Goal: Transaction & Acquisition: Purchase product/service

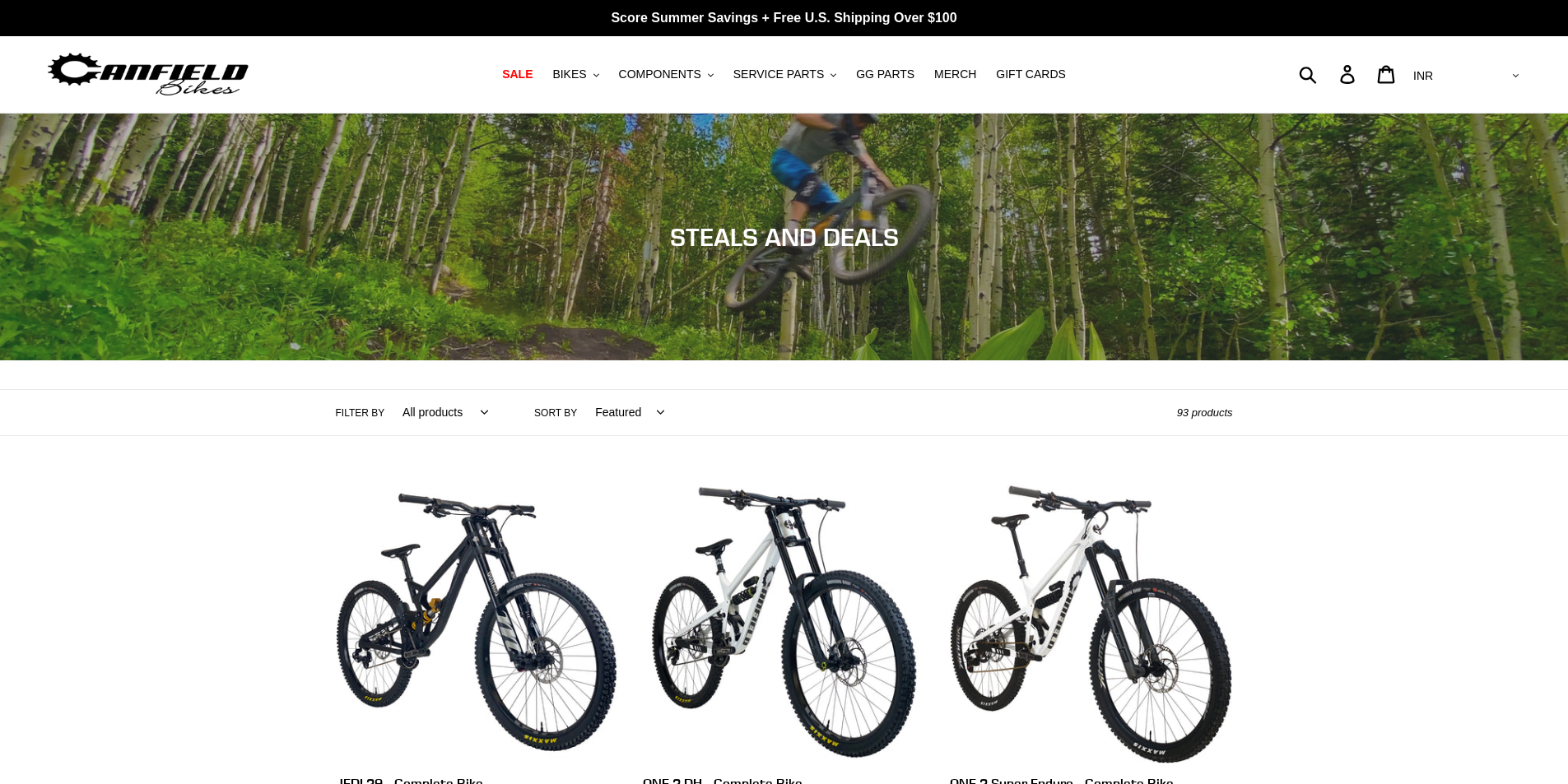
click at [1504, 77] on select "AED AFN ALL AMD ANG AUD AWG AZN BAM BBD BDT BGN BIF BND BOB BSD BWP BZD CAD CDF…" at bounding box center [1464, 76] width 116 height 30
select select "USD"
click at [1474, 61] on select "AED AFN ALL AMD ANG AUD AWG AZN BAM BBD BDT BGN BIF BND BOB BSD BWP BZD CAD CDF…" at bounding box center [1464, 76] width 116 height 30
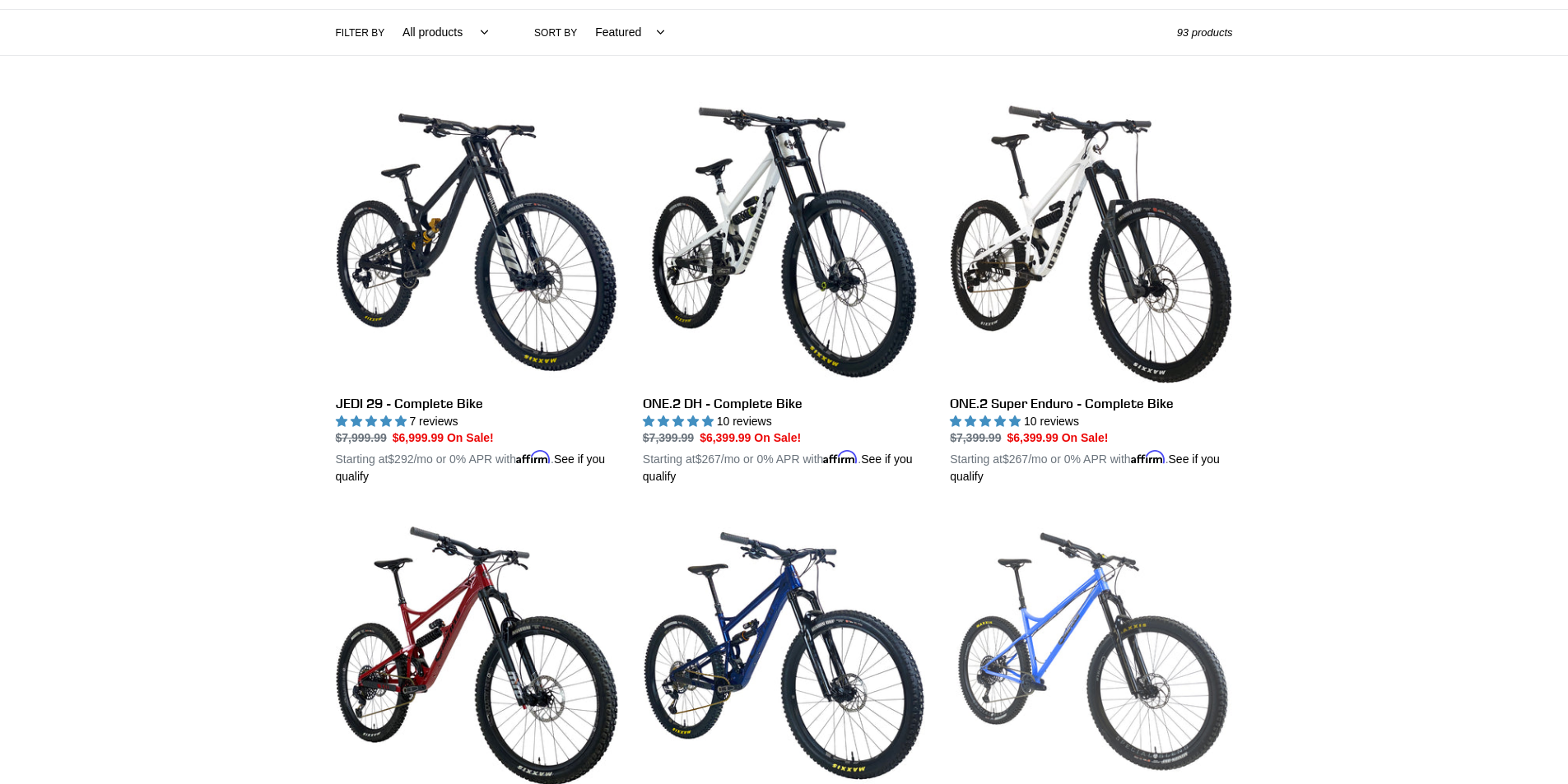
scroll to position [164, 0]
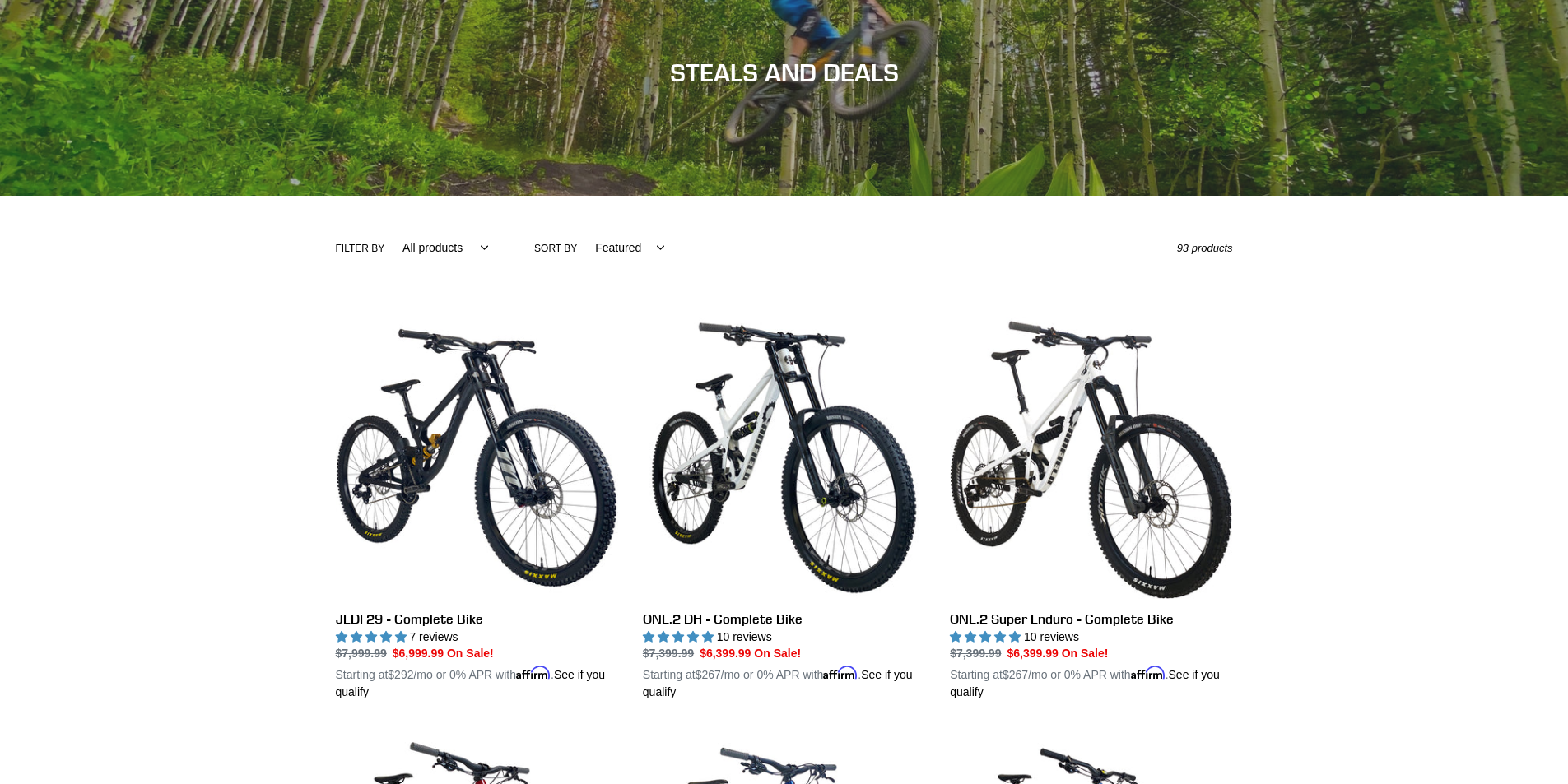
click at [604, 243] on select "Featured Best selling Alphabetically, A-Z Alphabetically, Z-A Price, low to hig…" at bounding box center [626, 248] width 91 height 45
select select "price-ascending"
click at [580, 225] on select "Featured Best selling Alphabetically, A-Z Alphabetically, Z-A Price, low to hig…" at bounding box center [626, 248] width 91 height 45
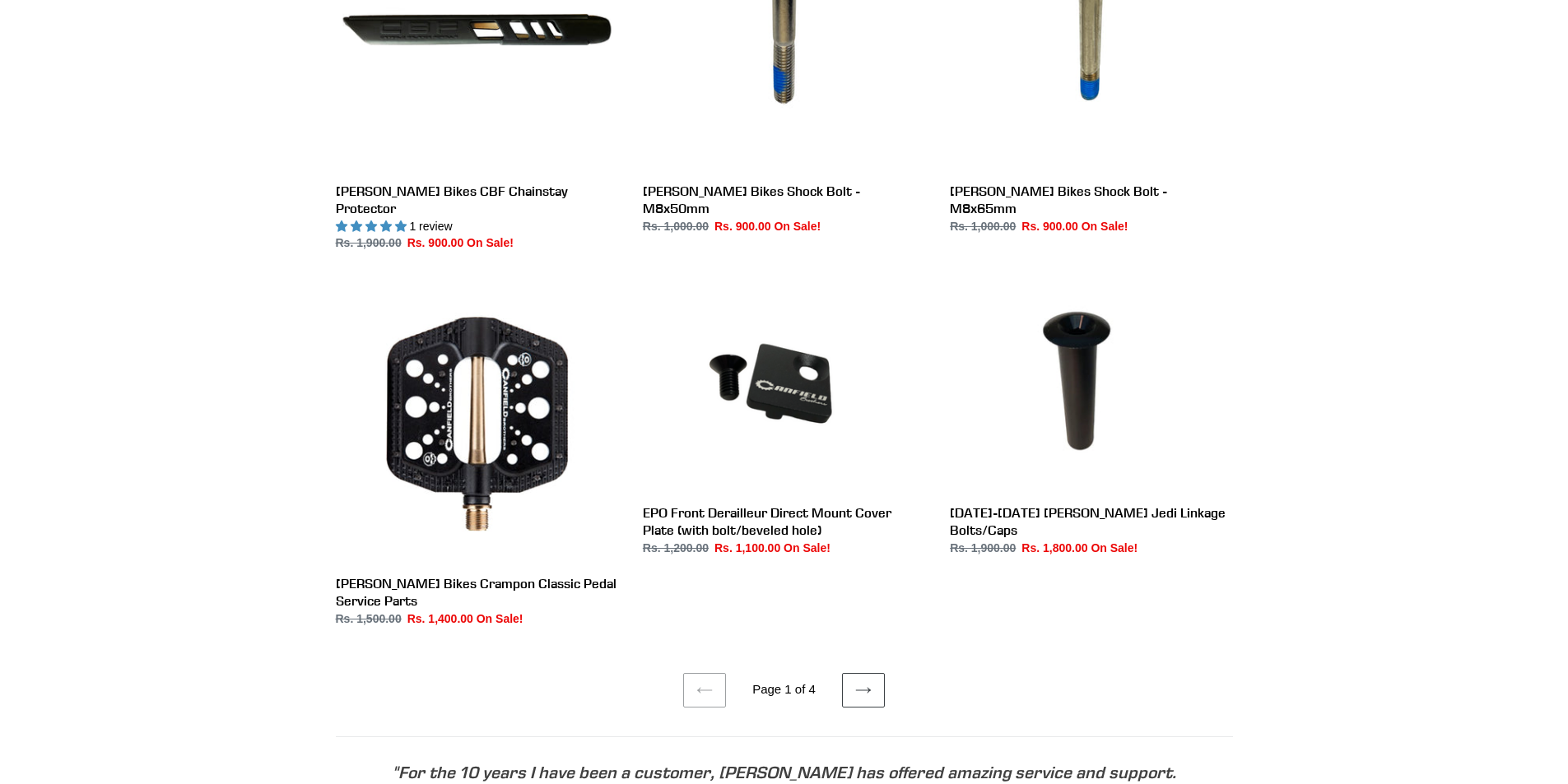
scroll to position [2880, 0]
click at [855, 681] on icon at bounding box center [862, 689] width 16 height 16
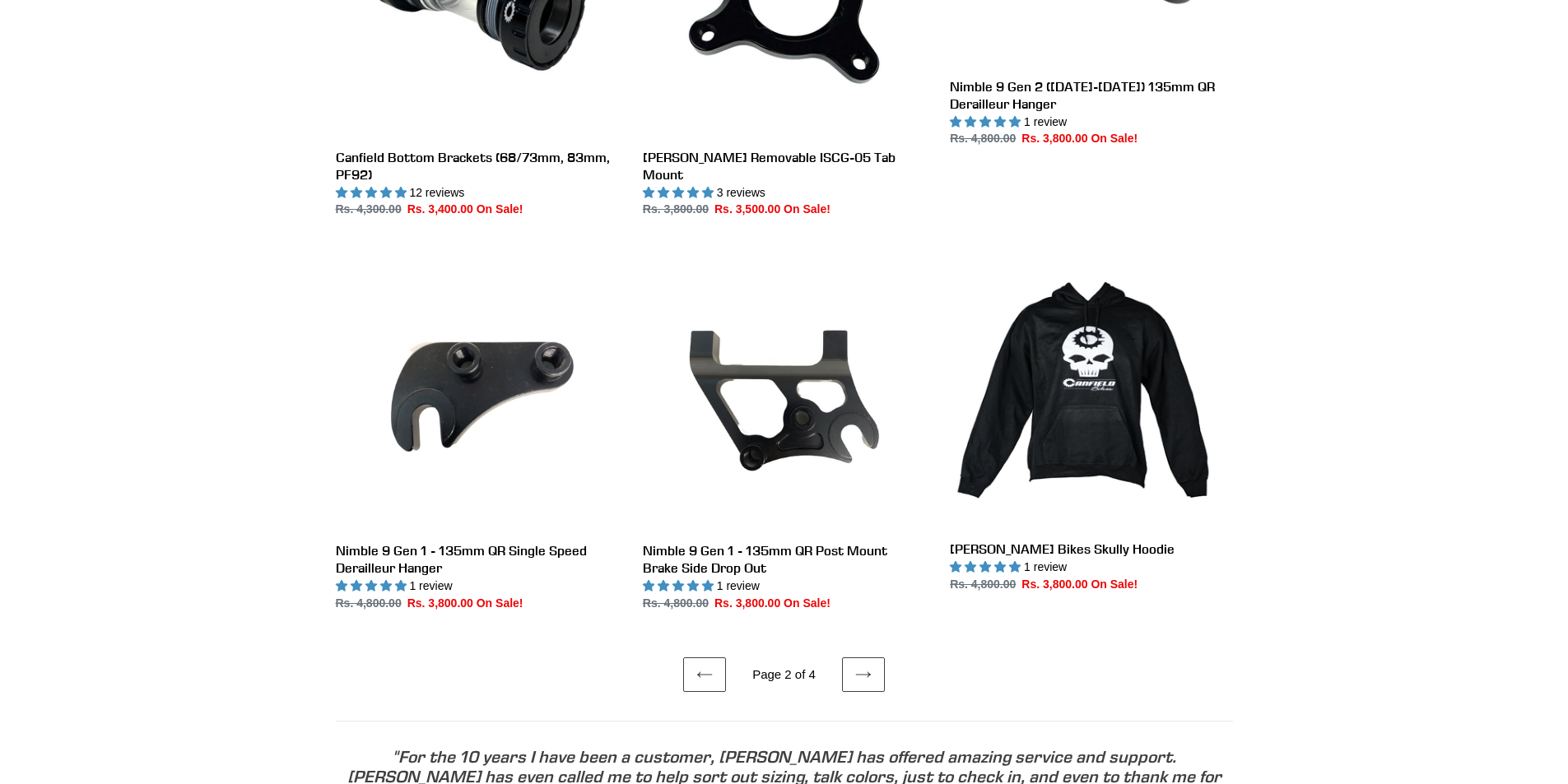
scroll to position [2962, 0]
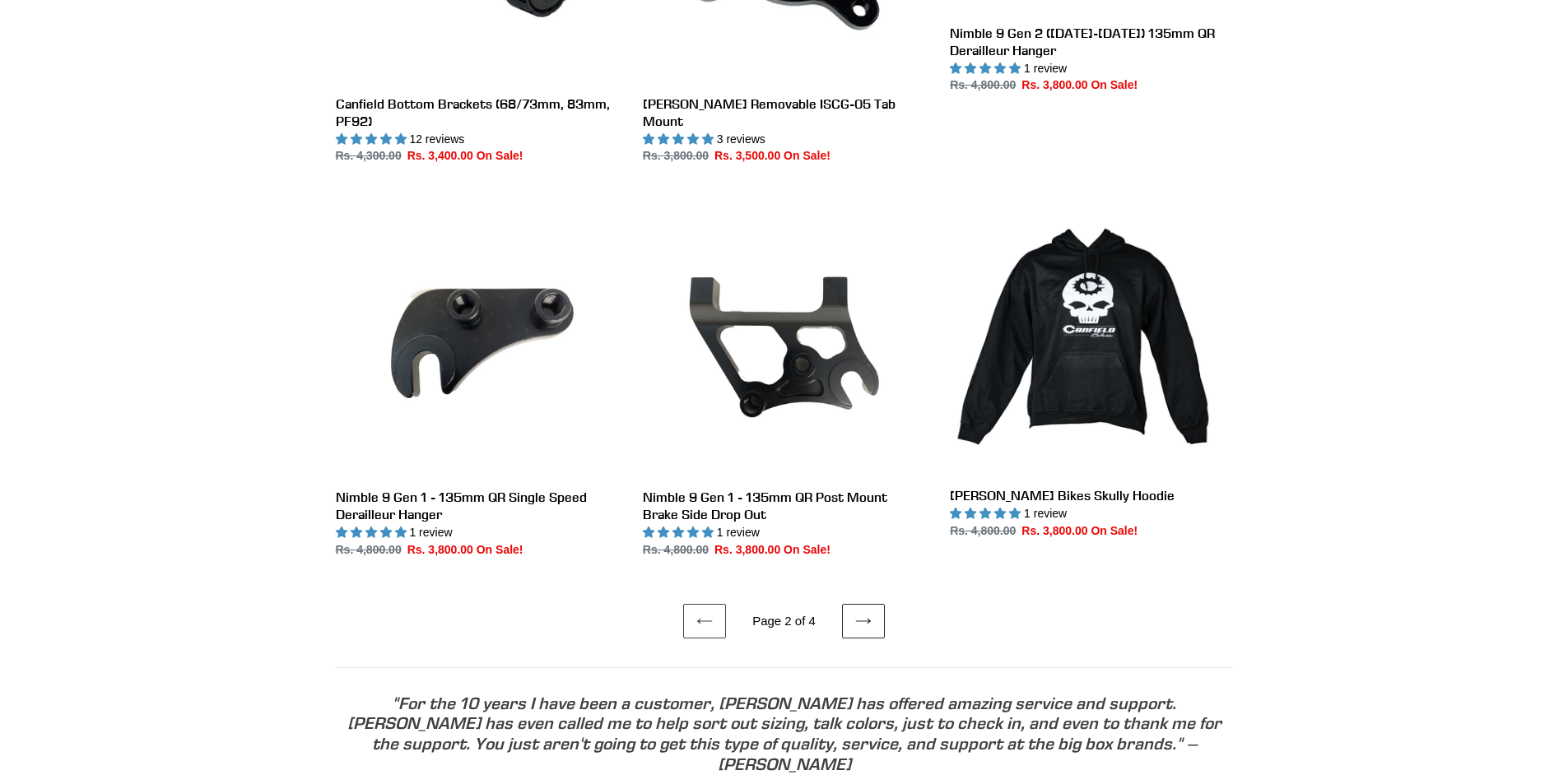
click at [855, 613] on icon at bounding box center [862, 621] width 16 height 16
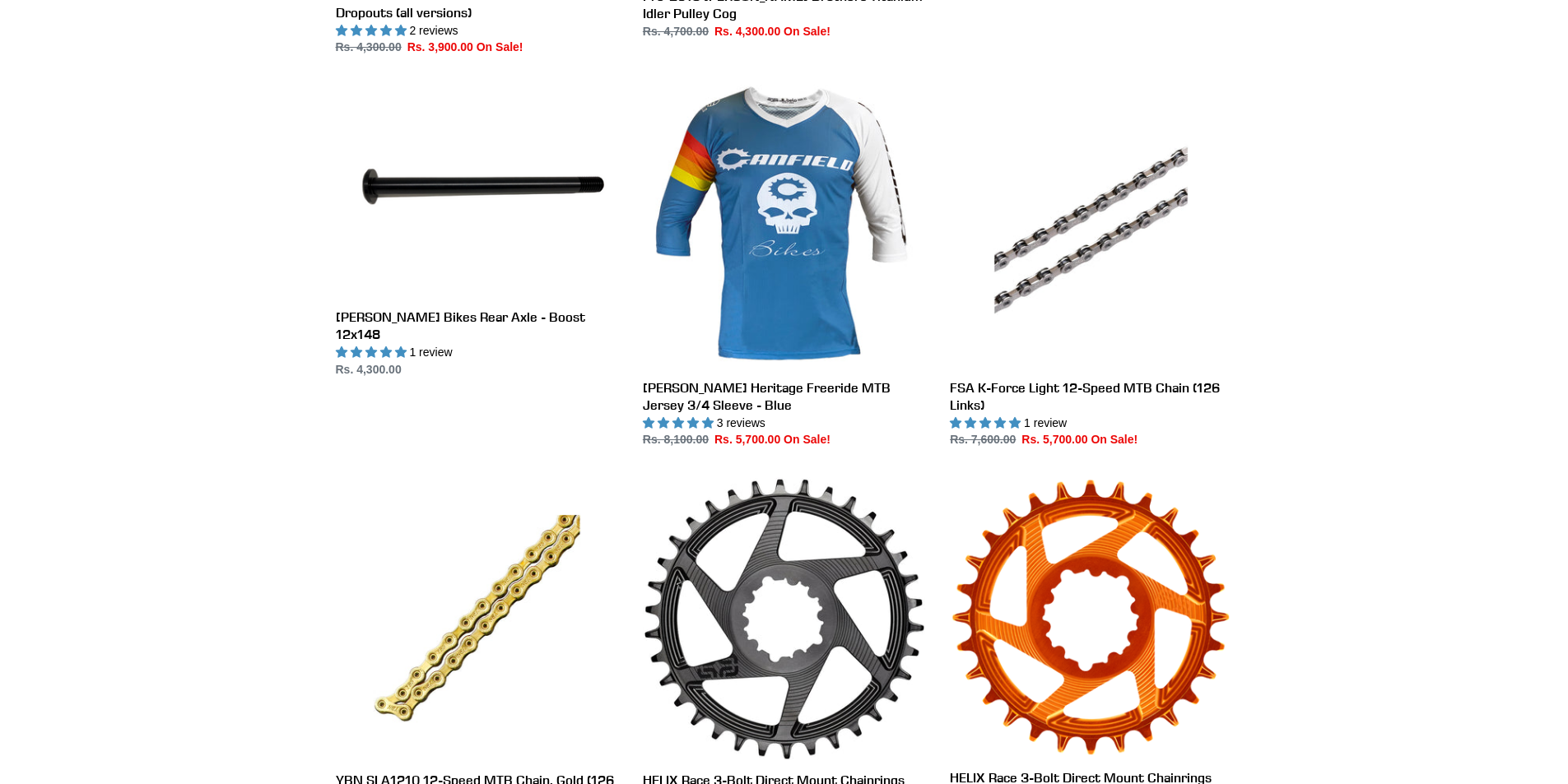
scroll to position [1152, 0]
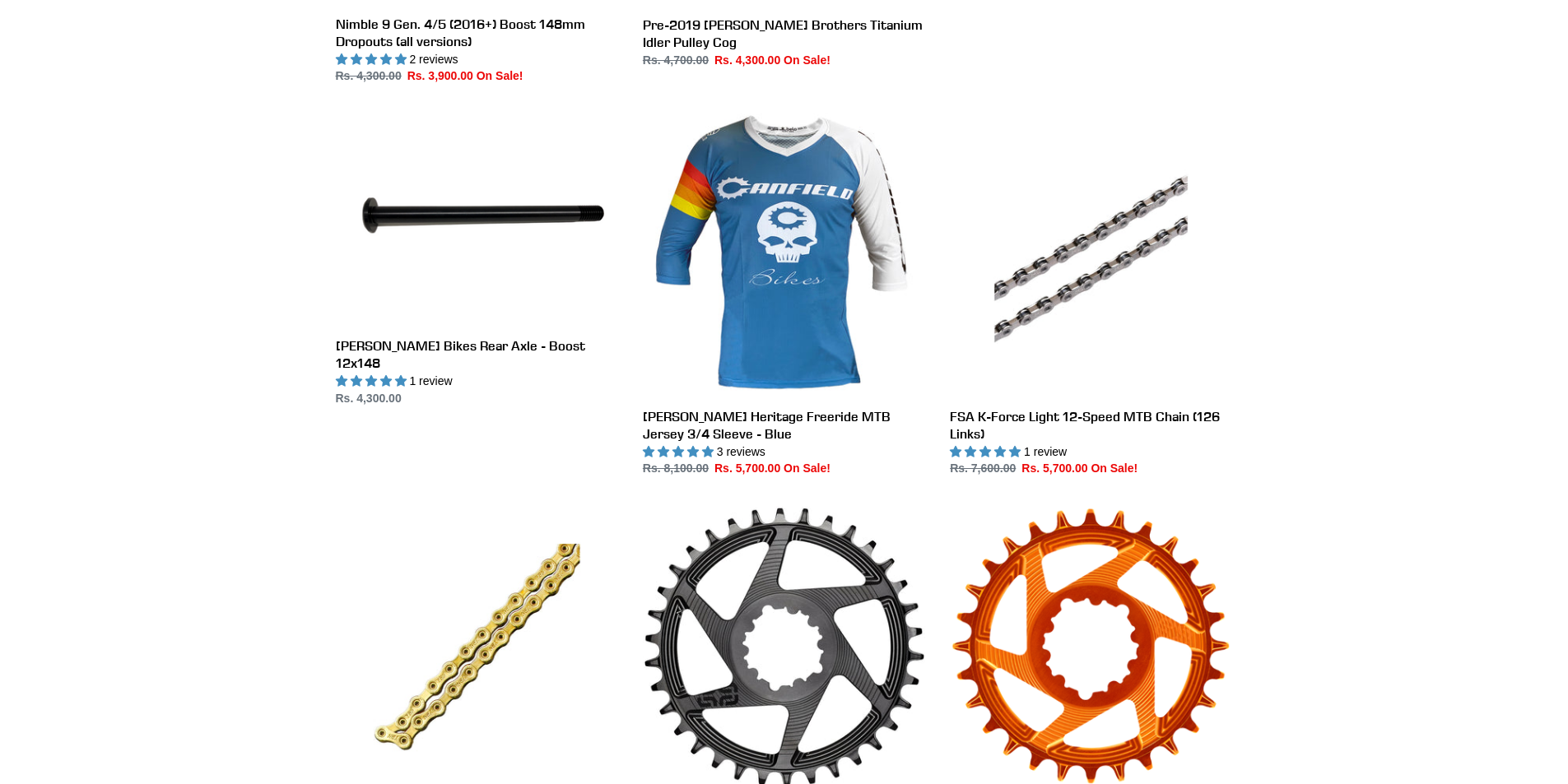
click at [15, 258] on div "Collection: STEALS AND DEALS Filter by All products 275 29er Axle balance BFCM2…" at bounding box center [784, 741] width 1568 height 3560
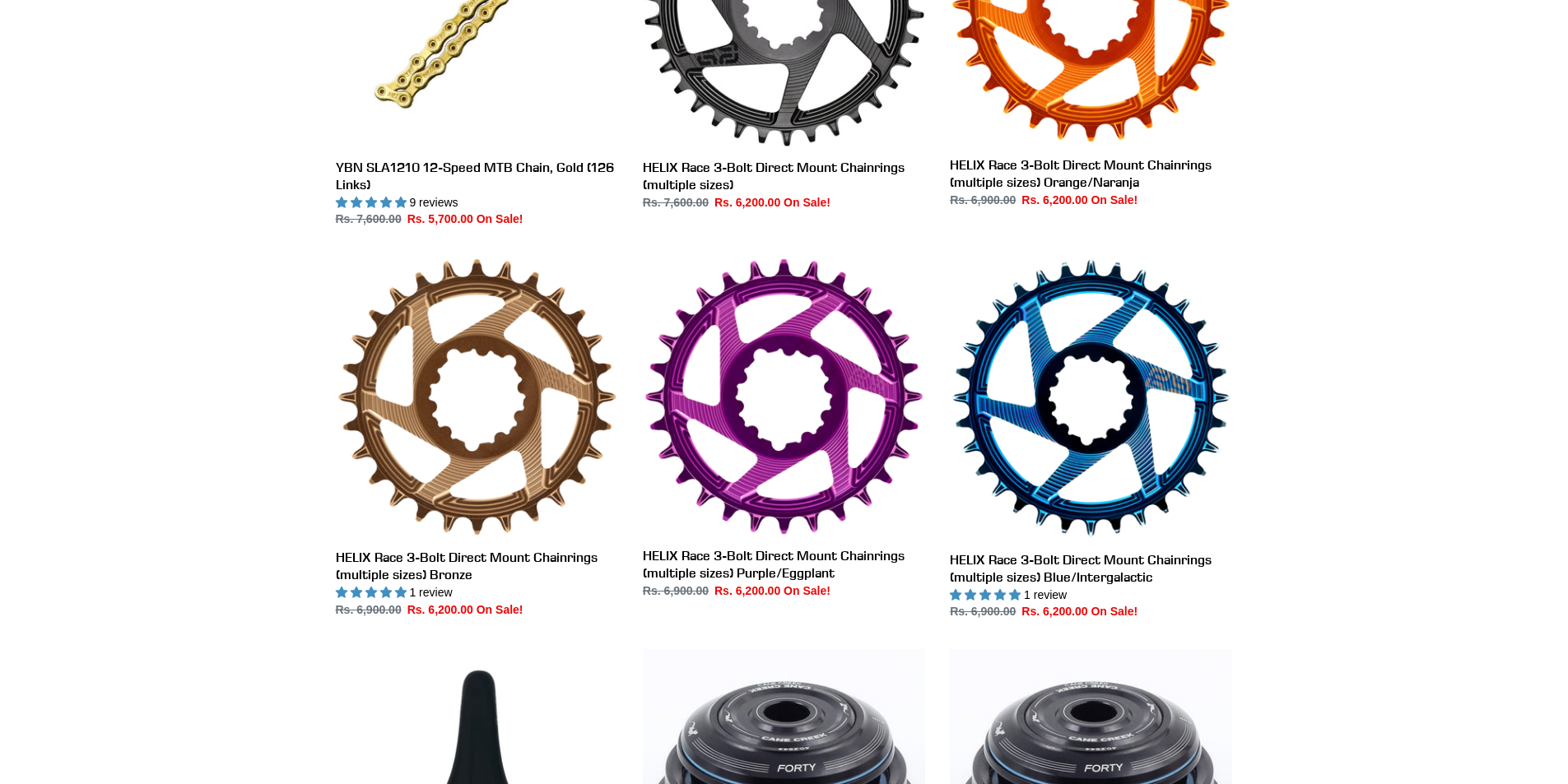
scroll to position [1810, 0]
